Goal: Check status: Check status

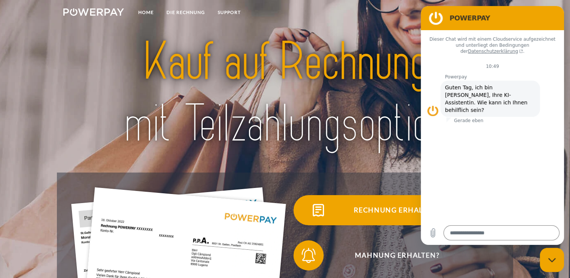
click at [377, 213] on span "Rechnung erhalten?" at bounding box center [397, 210] width 185 height 30
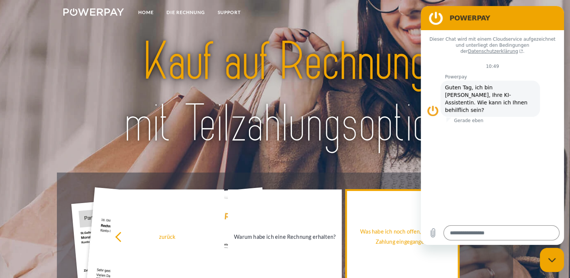
click at [379, 230] on div "Was habe ich noch offen, ist meine Zahlung eingegangen?" at bounding box center [402, 236] width 105 height 20
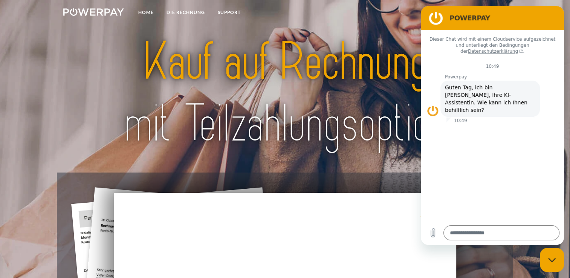
click at [553, 259] on icon "Messaging-Fenster schließen" at bounding box center [552, 260] width 8 height 5
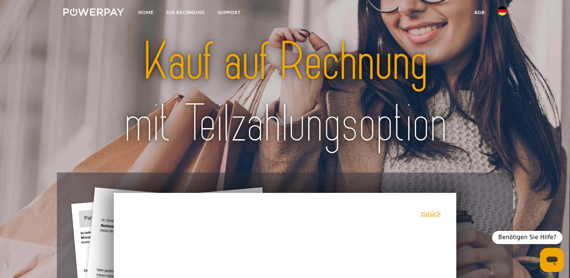
click at [553, 271] on div "Messaging-Fenster öffnen" at bounding box center [552, 282] width 23 height 23
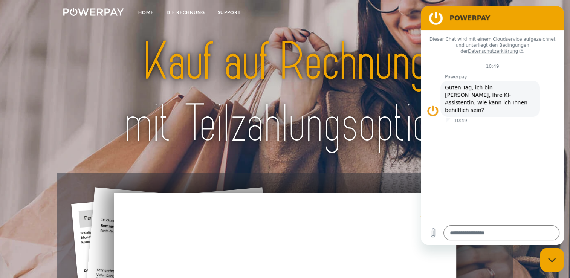
click at [553, 261] on div "Messaging-Fenster schließen" at bounding box center [552, 260] width 23 height 23
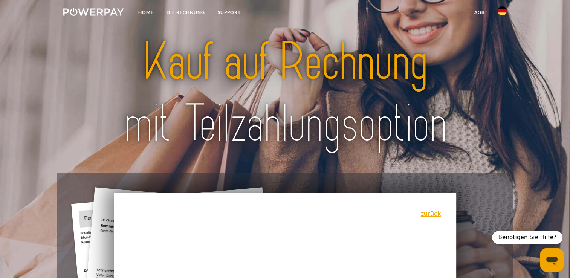
click at [553, 259] on icon "Messaging-Fenster öffnen" at bounding box center [551, 261] width 11 height 9
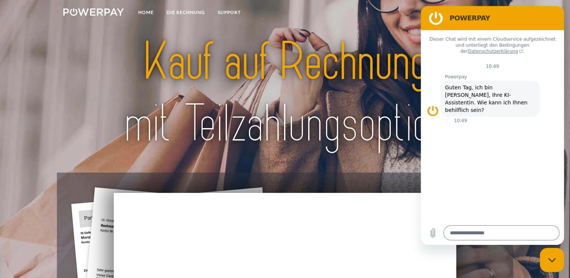
click at [560, 262] on div "Messaging-Fenster schließen" at bounding box center [552, 260] width 23 height 23
type textarea "*"
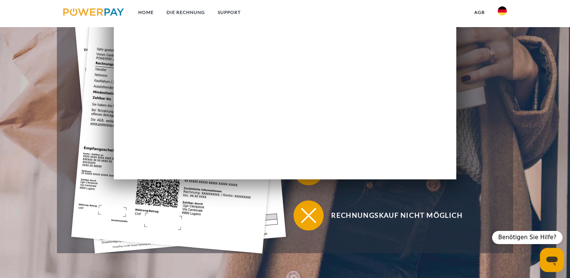
scroll to position [241, 0]
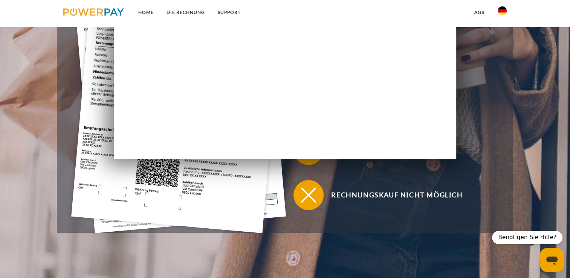
click at [230, 202] on img at bounding box center [178, 89] width 215 height 287
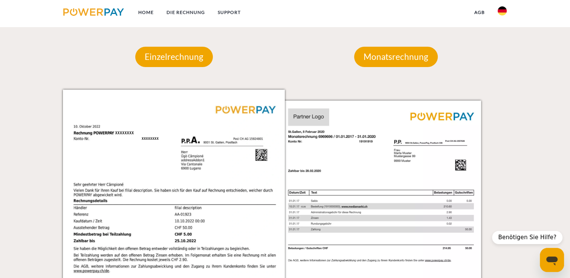
scroll to position [711, 0]
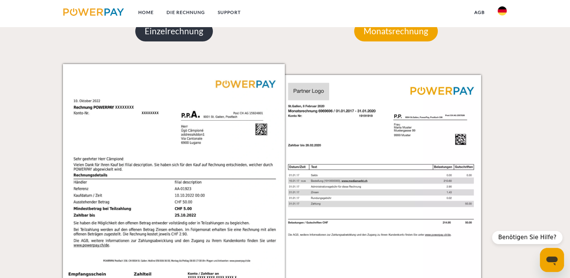
click at [190, 33] on p "Einzelrechnung" at bounding box center [174, 31] width 78 height 20
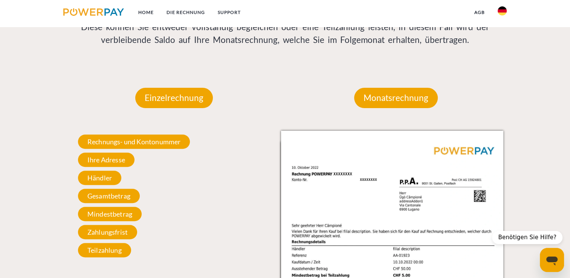
scroll to position [639, 0]
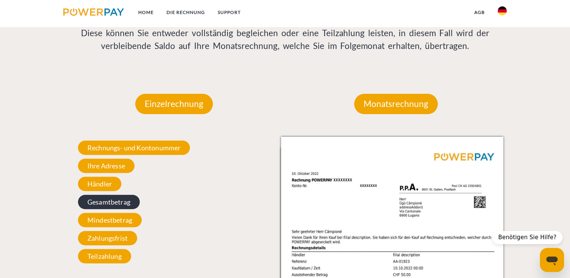
click at [112, 205] on span "Gesamtbetrag" at bounding box center [109, 202] width 62 height 14
